Goal: Share content

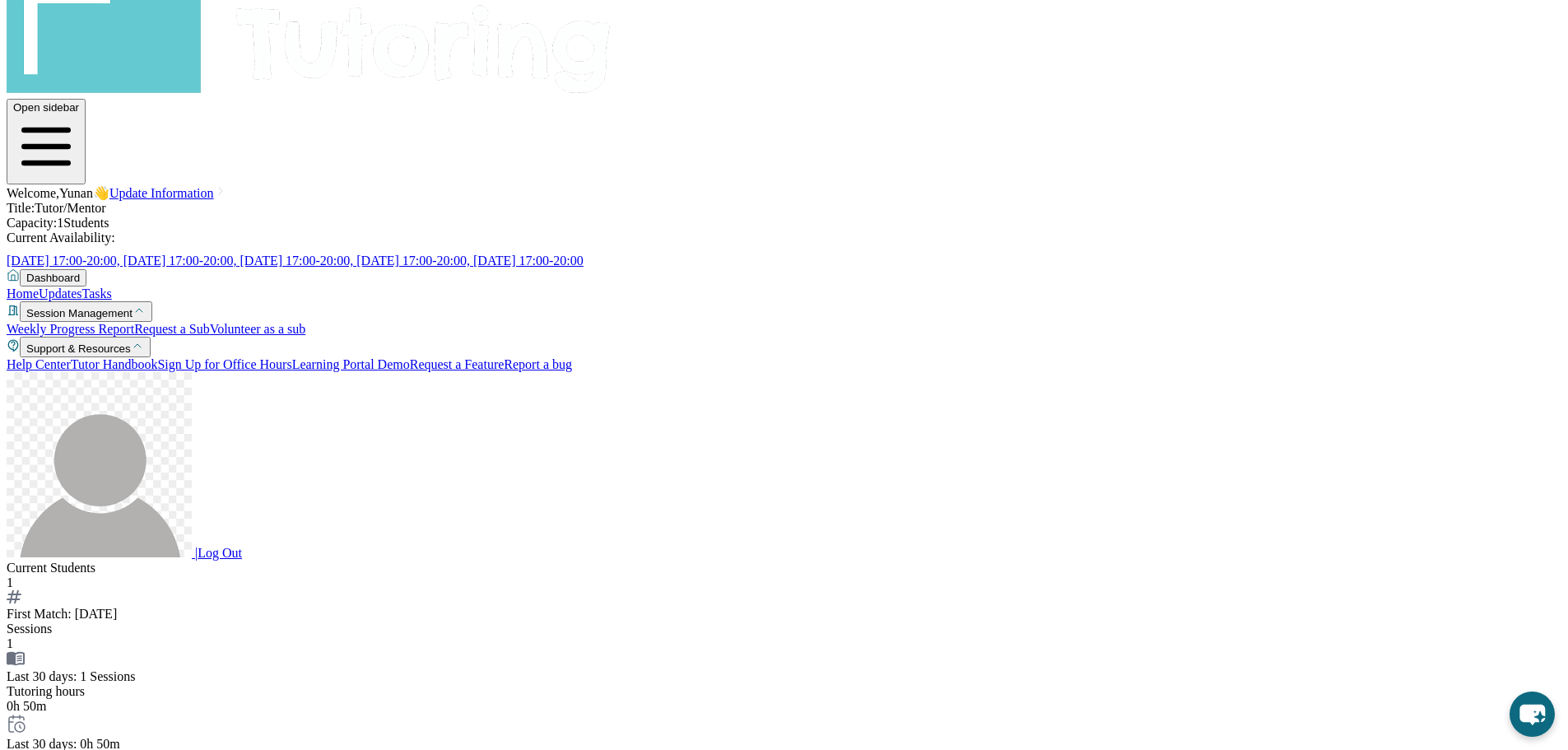
scroll to position [119, 0]
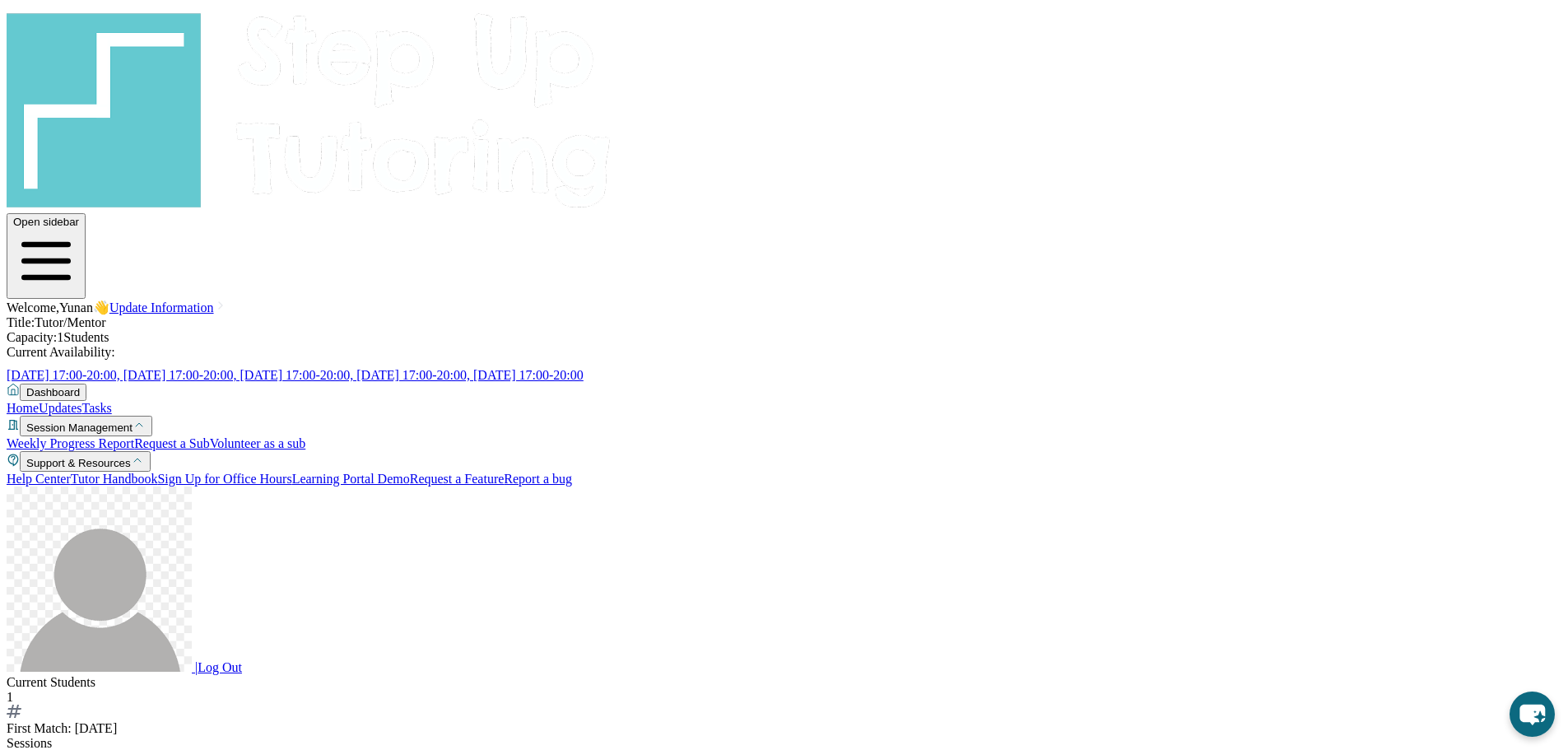
scroll to position [0, 0]
drag, startPoint x: 610, startPoint y: 559, endPoint x: 947, endPoint y: 555, distance: 337.0
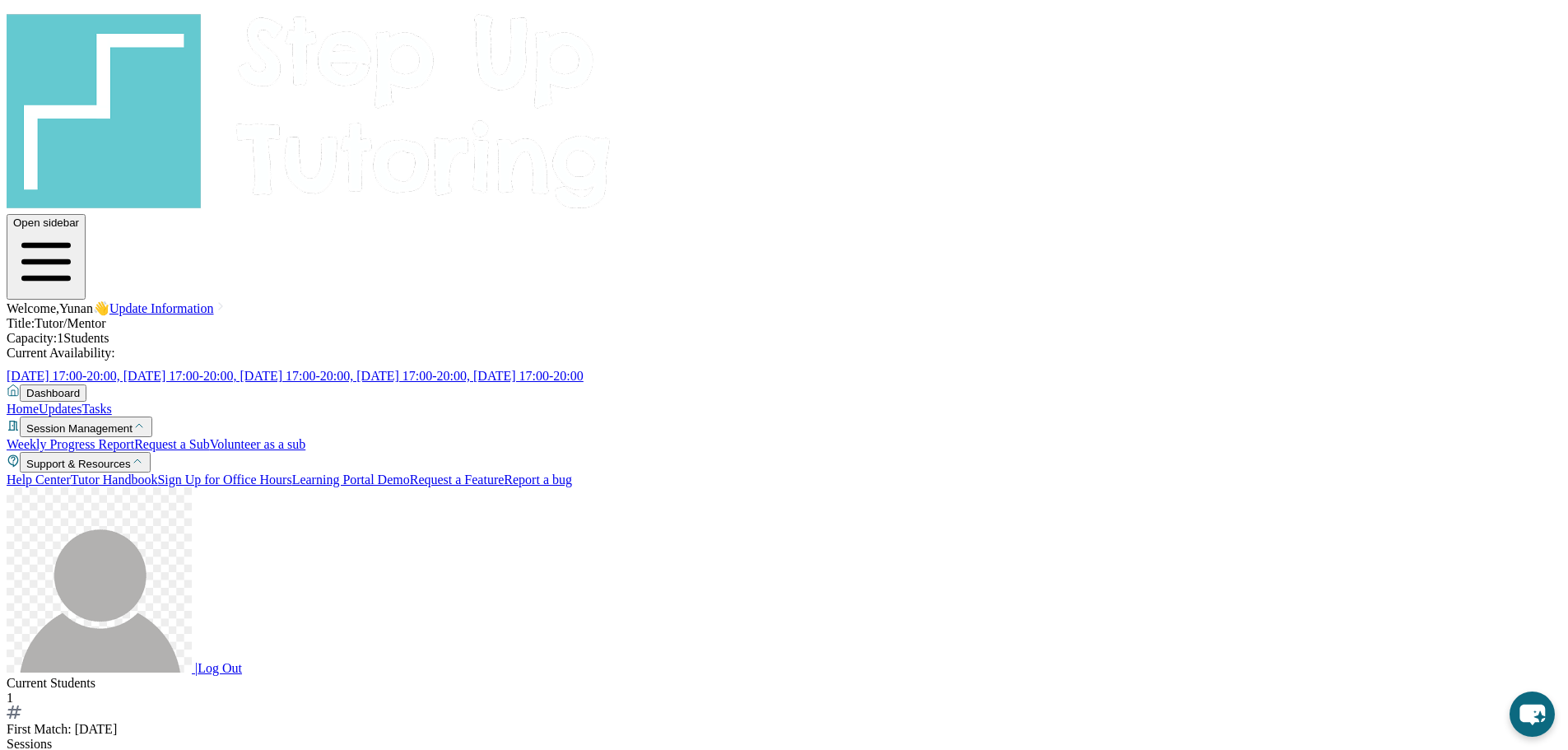
copy span "[URL][DOMAIN_NAME]"
